Goal: Communication & Community: Answer question/provide support

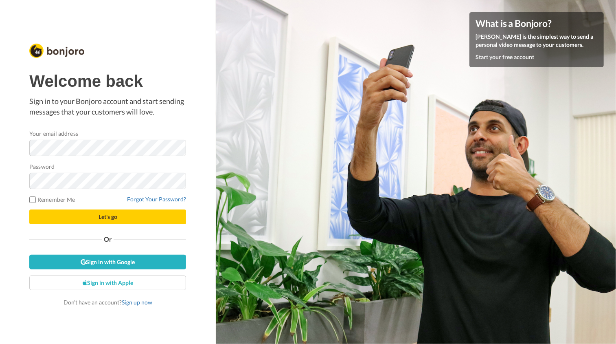
click at [178, 149] on keeper-lock "Open Keeper Popup" at bounding box center [176, 148] width 10 height 10
click at [177, 148] on keeper-lock "Open Keeper Popup" at bounding box center [176, 148] width 10 height 10
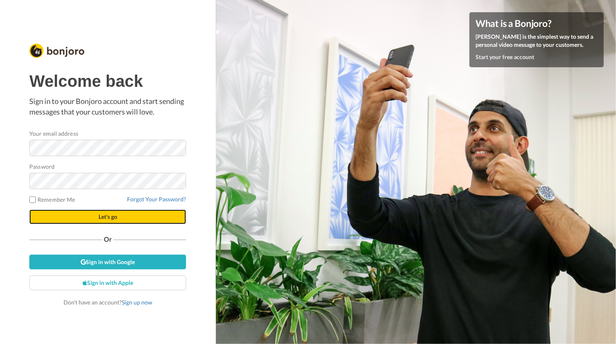
click at [133, 217] on button "Let's go" at bounding box center [107, 216] width 157 height 15
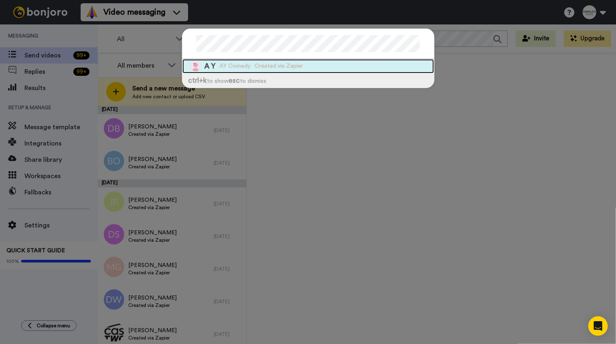
click at [323, 61] on div "A Y AY Comedy Created via Zapier" at bounding box center [308, 66] width 252 height 14
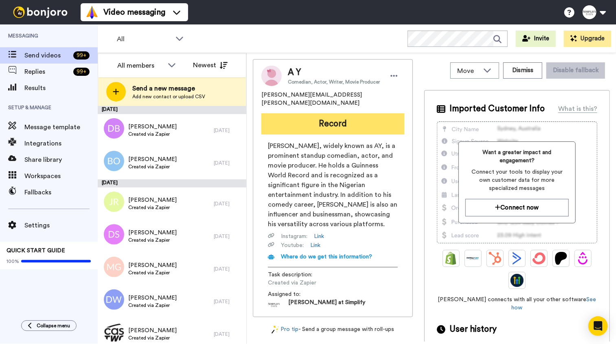
click at [362, 114] on button "Record" at bounding box center [332, 123] width 143 height 21
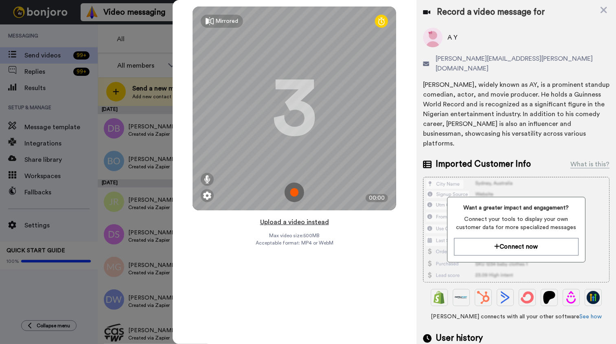
click at [298, 223] on button "Upload a video instead" at bounding box center [295, 222] width 74 height 11
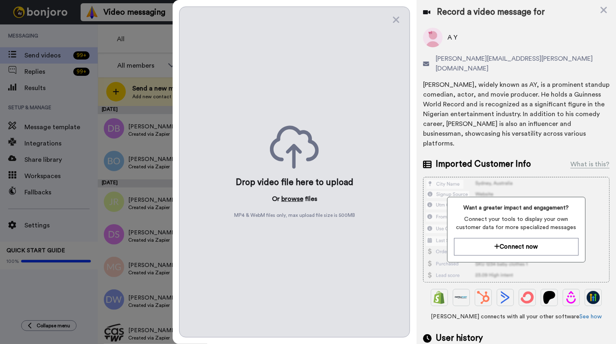
click at [293, 198] on button "browse" at bounding box center [292, 199] width 22 height 10
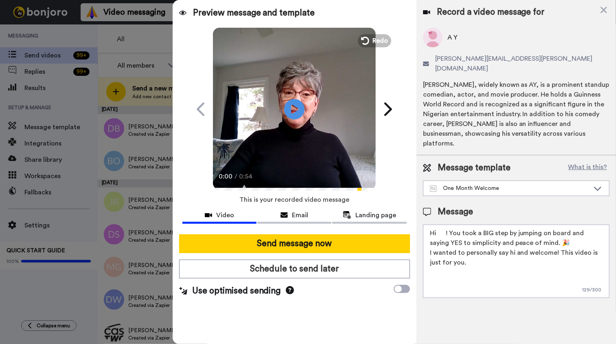
click at [440, 224] on textarea "Hi ! You took a BIG step by jumping on board and saying YES to simplicity and p…" at bounding box center [516, 260] width 186 height 73
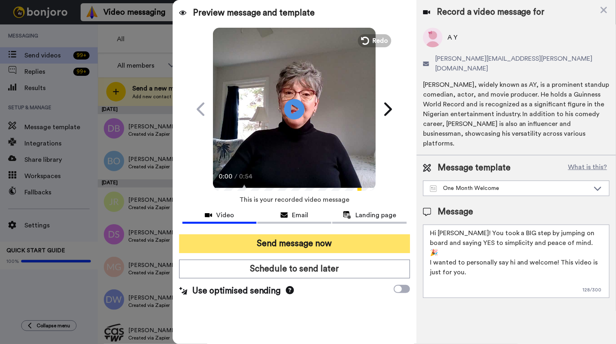
type textarea "Hi [PERSON_NAME]! You took a BIG step by jumping on board and saying YES to sim…"
click at [319, 240] on button "Send message now" at bounding box center [294, 243] width 231 height 19
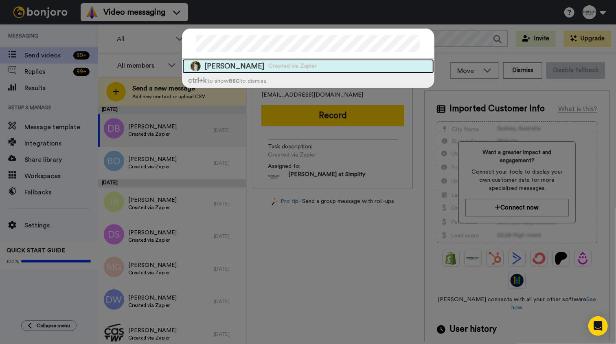
click at [289, 69] on span "Created via Zapier" at bounding box center [293, 66] width 48 height 8
